Goal: Transaction & Acquisition: Purchase product/service

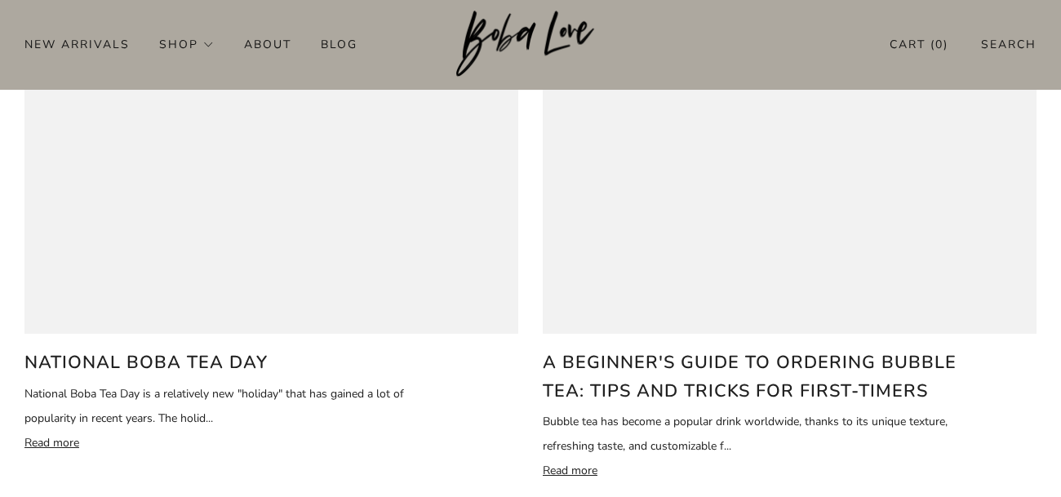
scroll to position [255, 0]
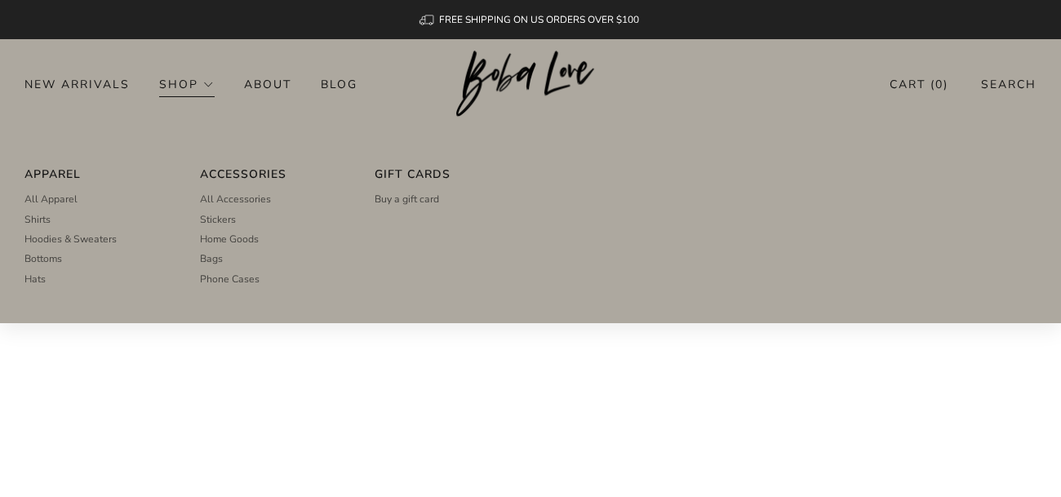
click at [181, 80] on link "Shop" at bounding box center [187, 84] width 56 height 26
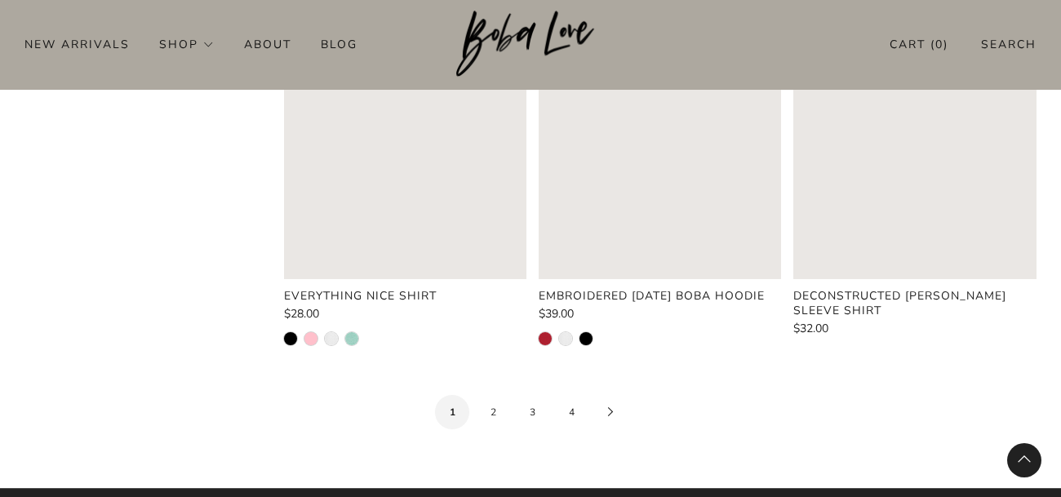
scroll to position [2615, 0]
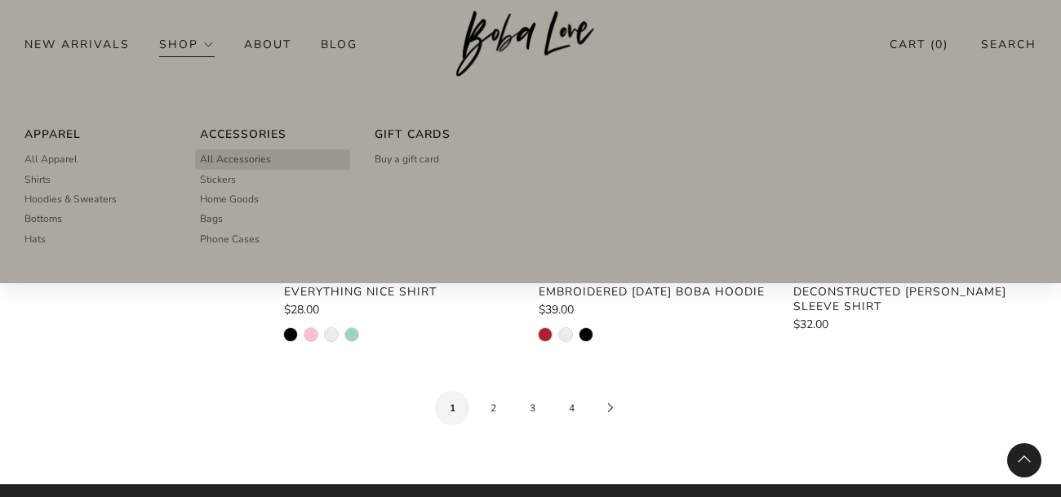
click at [228, 158] on span "All Accessories" at bounding box center [235, 159] width 71 height 15
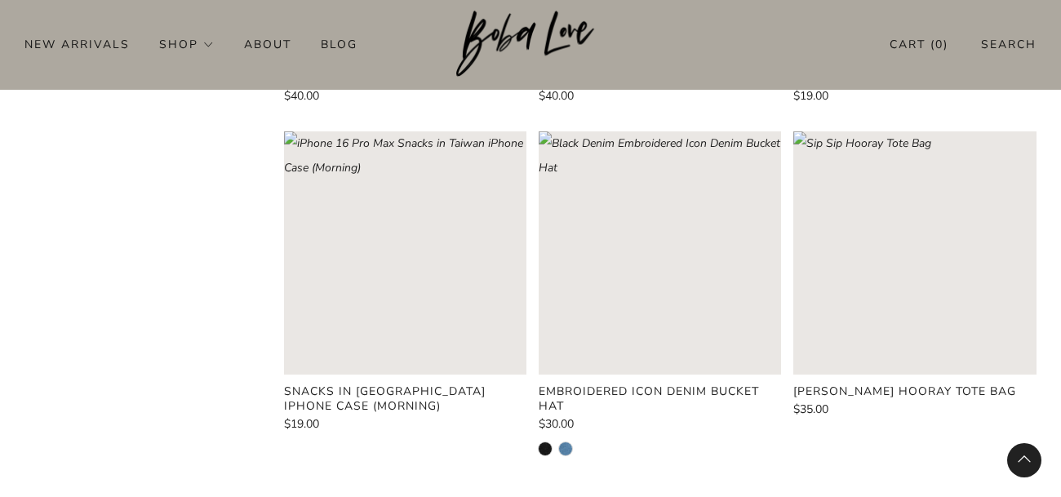
scroll to position [2482, 0]
click at [644, 284] on rect "Loading image: Black Denim Embroidered Icon Denim Bucket Hat" at bounding box center [660, 250] width 242 height 242
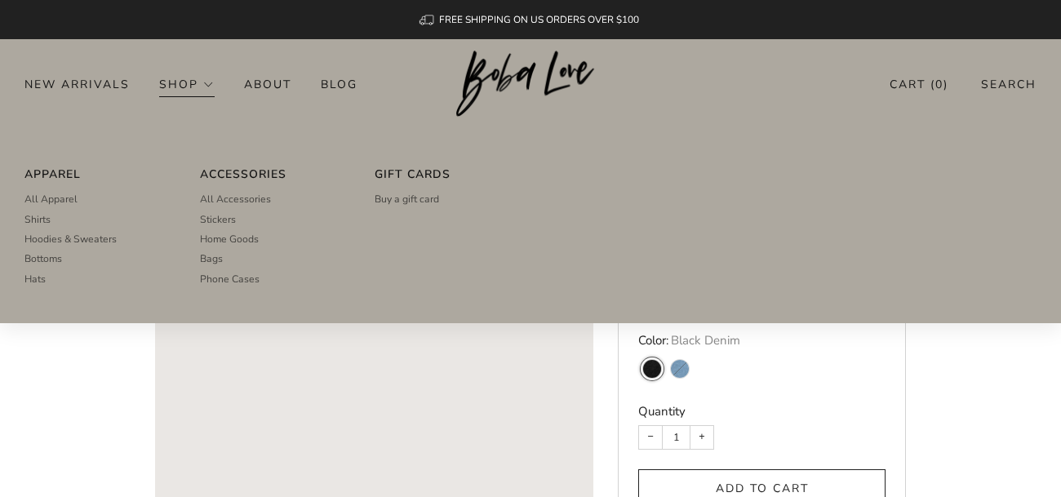
click at [189, 75] on link "Shop" at bounding box center [187, 84] width 56 height 26
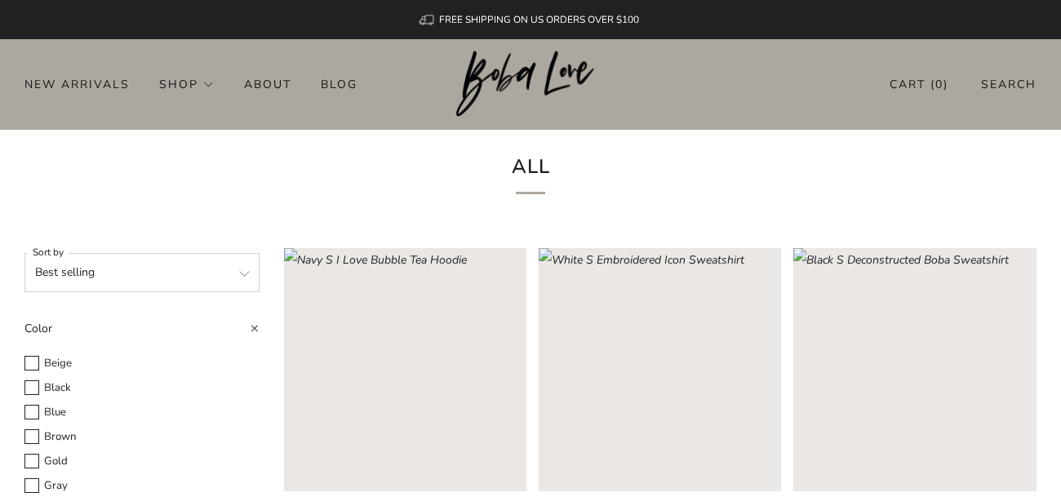
click at [195, 82] on link "Shop" at bounding box center [187, 84] width 56 height 26
click at [189, 83] on link "Shop" at bounding box center [187, 84] width 56 height 26
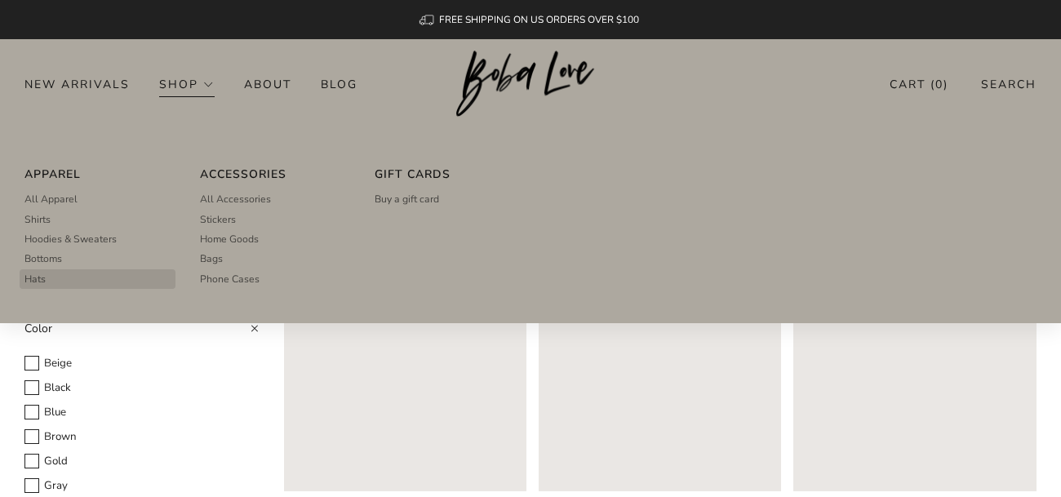
click at [53, 282] on link "Hats" at bounding box center [97, 279] width 146 height 20
click at [242, 245] on span "Home Goods" at bounding box center [229, 239] width 59 height 15
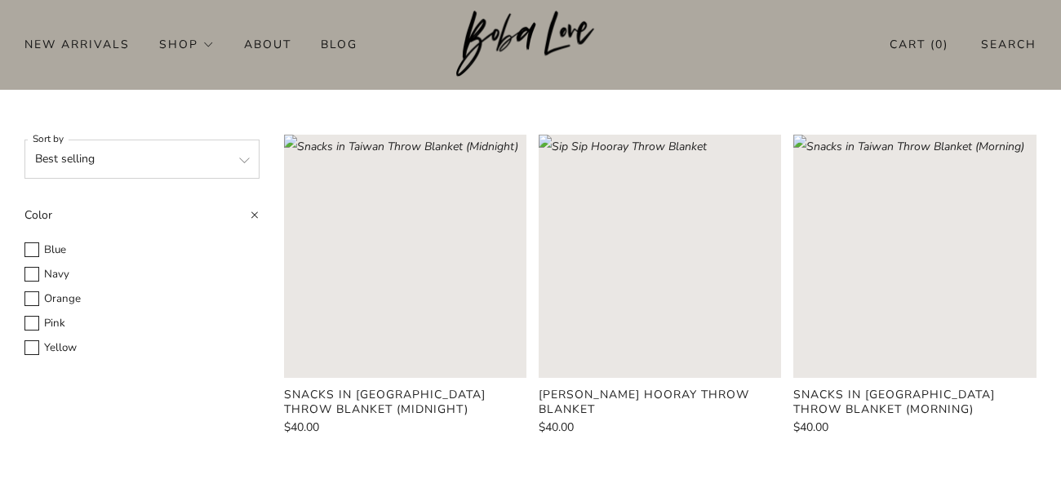
scroll to position [109, 0]
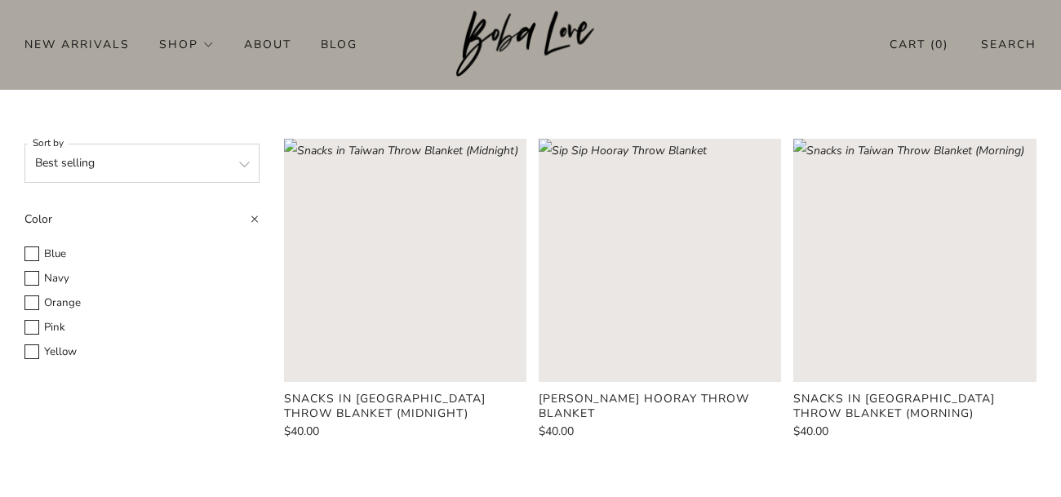
click at [694, 344] on rect "Loading image: Sip Sip Hooray Throw Blanket" at bounding box center [660, 260] width 242 height 242
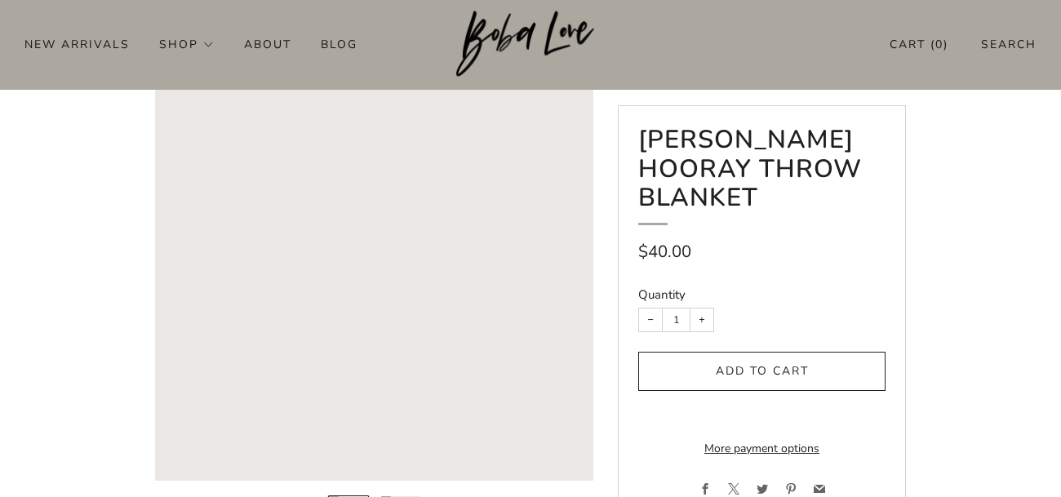
scroll to position [96, 0]
